Goal: Find specific page/section: Find specific page/section

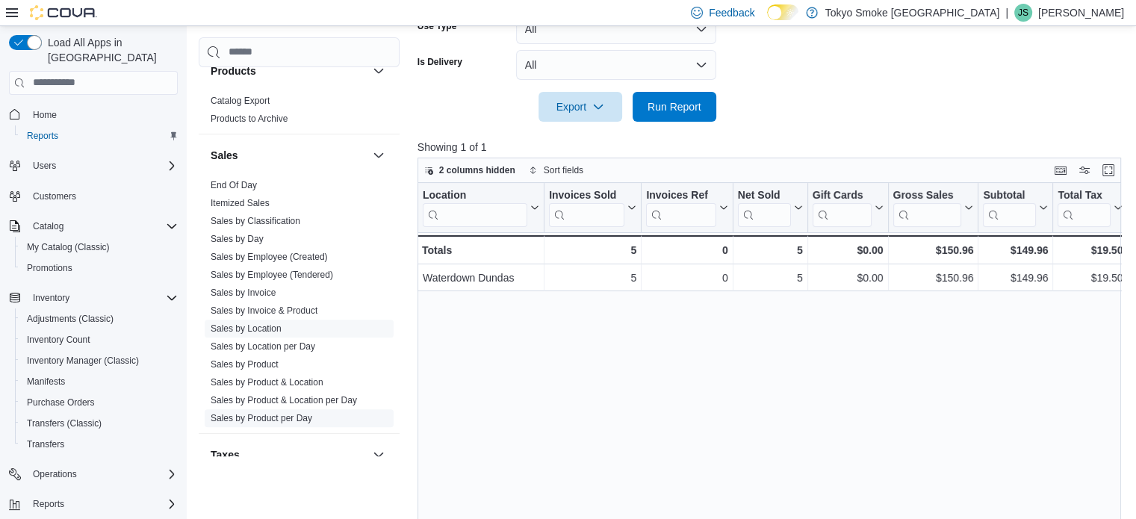
scroll to position [1049, 0]
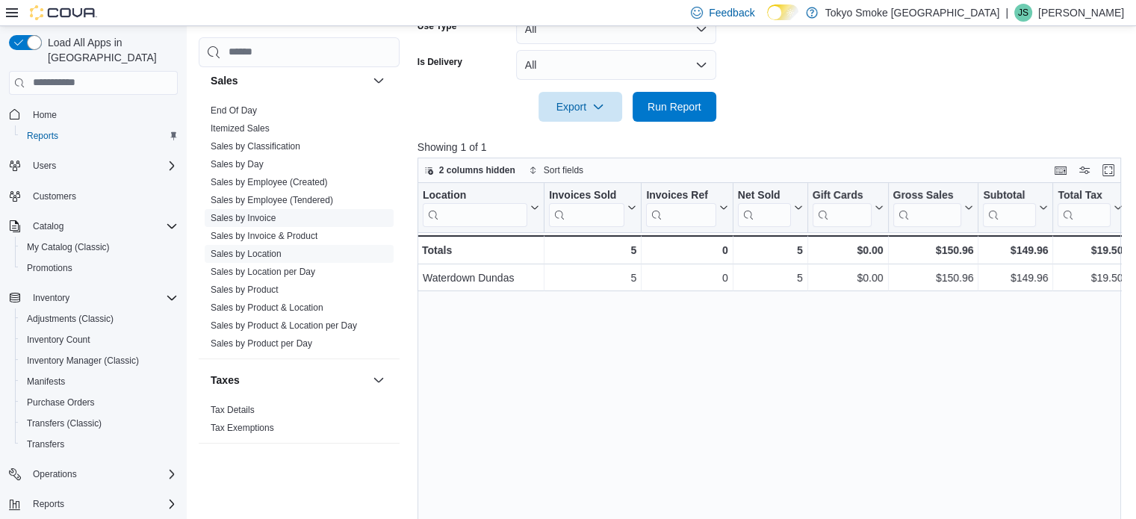
click at [241, 214] on link "Sales by Invoice" at bounding box center [243, 218] width 65 height 10
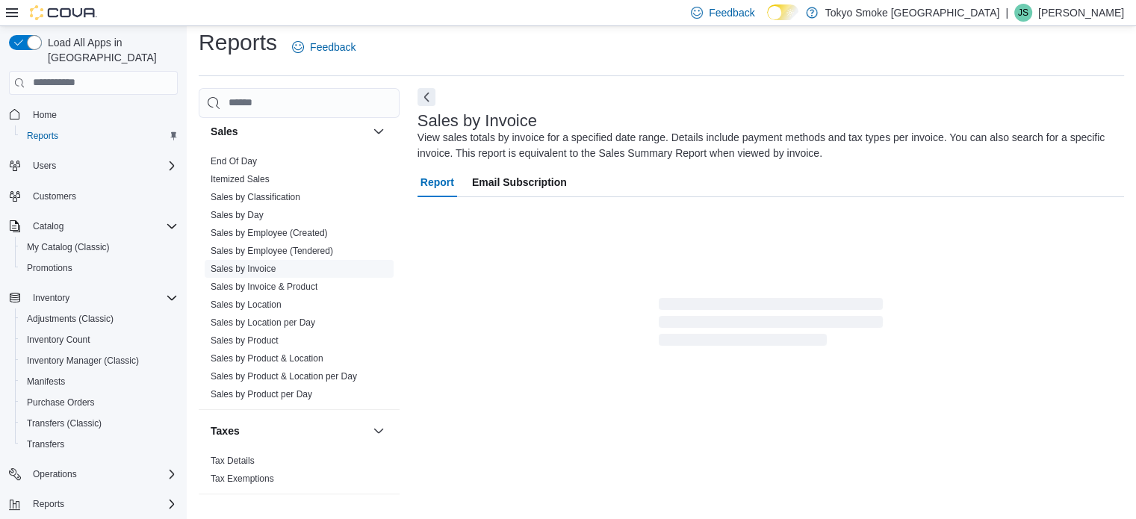
scroll to position [10, 0]
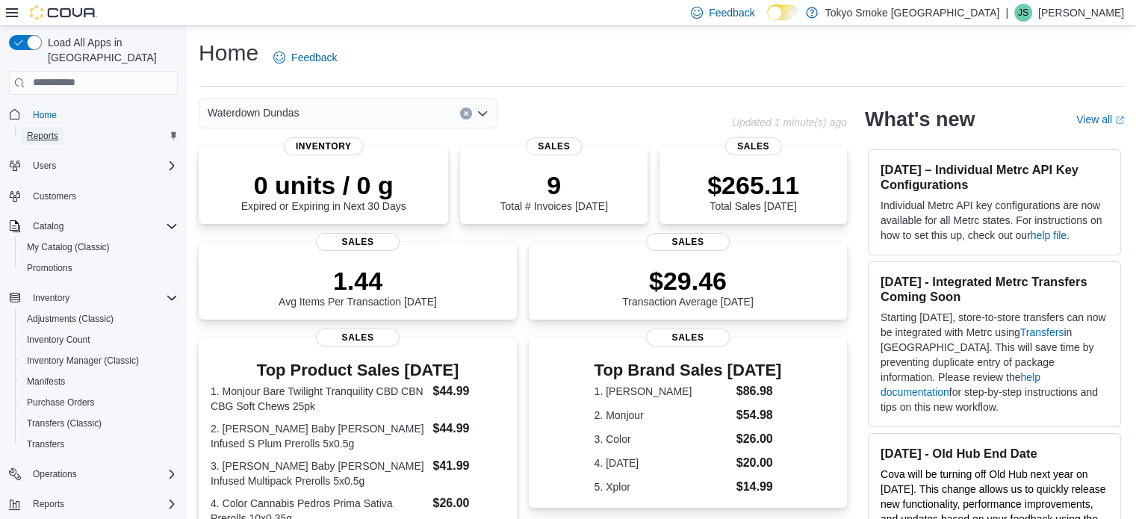
click at [47, 130] on span "Reports" at bounding box center [42, 136] width 31 height 12
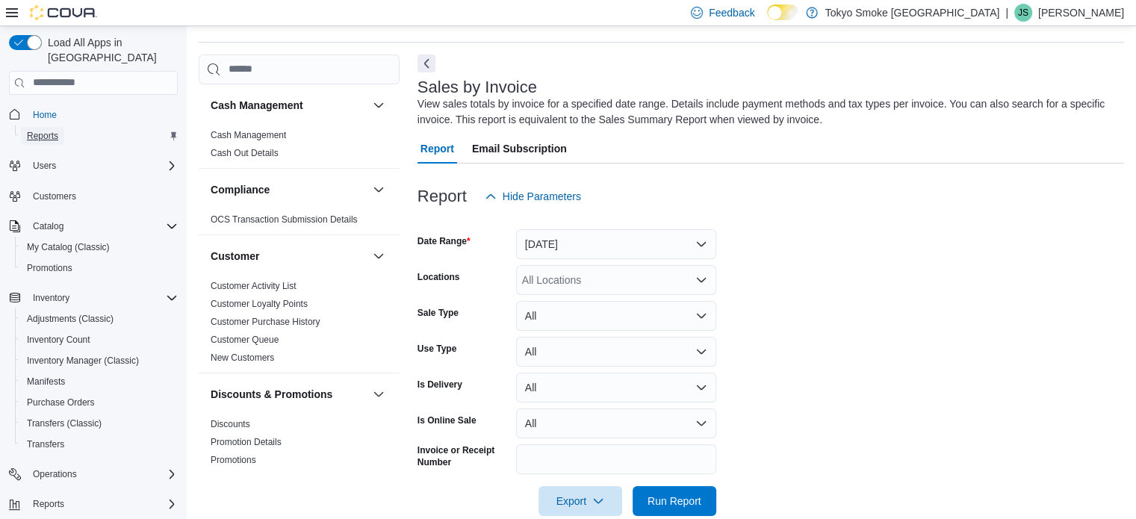
scroll to position [50, 0]
